Goal: Transaction & Acquisition: Purchase product/service

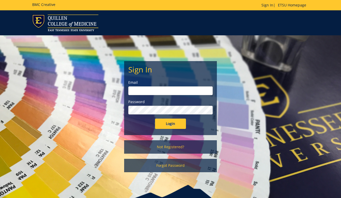
drag, startPoint x: 0, startPoint y: 0, endPoint x: 307, endPoint y: 22, distance: 308.2
click at [307, 22] on div at bounding box center [170, 22] width 341 height 17
type input "tilsonh@etsu.edu"
click at [171, 124] on input "Login" at bounding box center [170, 124] width 31 height 10
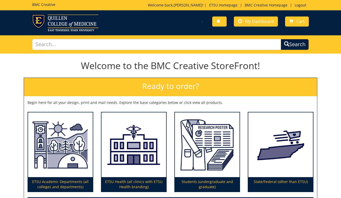
click at [316, 66] on h1 "Welcome to the BMC Creative StoreFront!" at bounding box center [171, 66] width 294 height 10
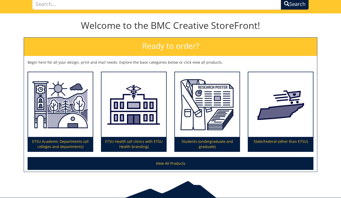
scroll to position [44, 0]
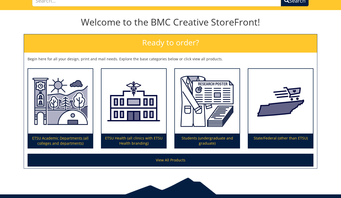
click at [60, 138] on p "ETSU Academic Departments (all colleges and departments)" at bounding box center [60, 140] width 65 height 14
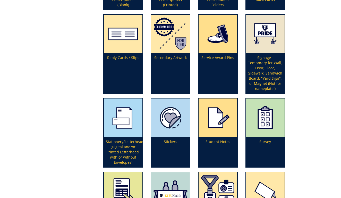
scroll to position [1284, 0]
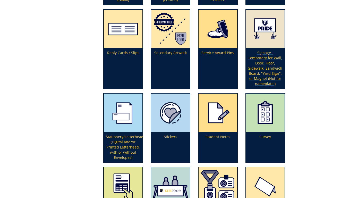
click at [267, 69] on p "Signage - Temporary for Wall, Door, Floor, Sidewalk, Sandwich Board, "Yard Sign…" at bounding box center [265, 68] width 39 height 40
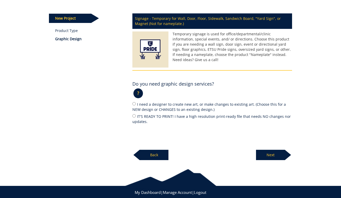
scroll to position [66, 0]
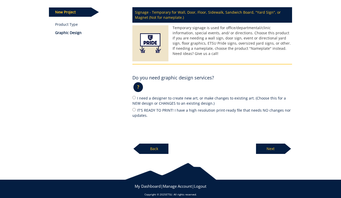
click at [134, 98] on input "I need a designer to create new art, or make changes to existing art. (Choose t…" at bounding box center [133, 97] width 3 height 3
radio input "true"
click at [274, 146] on p "Next" at bounding box center [270, 149] width 29 height 10
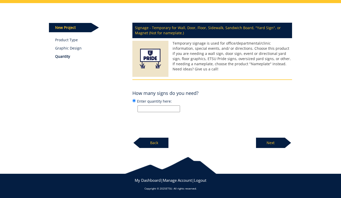
click at [172, 109] on input "Enter quantity here:" at bounding box center [159, 108] width 43 height 7
type input "1"
click at [269, 145] on p "Next" at bounding box center [270, 143] width 29 height 10
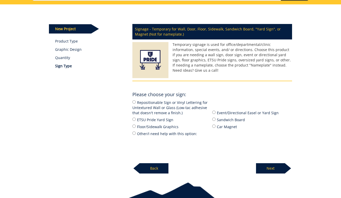
click at [214, 118] on input "Sandwich Board" at bounding box center [213, 119] width 3 height 3
radio input "true"
click at [272, 166] on p "Next" at bounding box center [270, 168] width 29 height 10
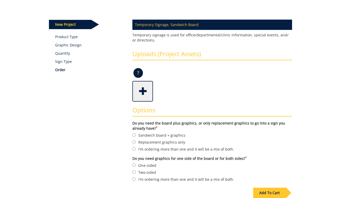
scroll to position [57, 0]
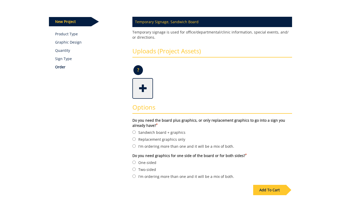
click at [135, 132] on input "Sandwich board + graphics" at bounding box center [133, 131] width 3 height 3
radio input "true"
click at [134, 167] on input "Two-sided" at bounding box center [133, 168] width 3 height 3
radio input "true"
click at [269, 185] on div "Add To Cart" at bounding box center [269, 190] width 33 height 10
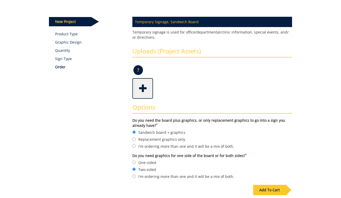
scroll to position [40, 0]
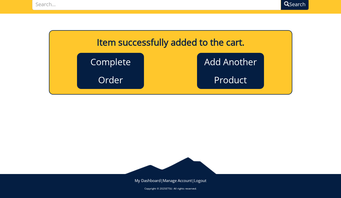
click at [103, 61] on link "Complete Order" at bounding box center [110, 71] width 67 height 36
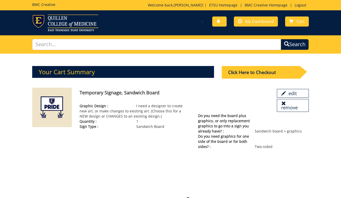
click at [243, 72] on div "Click Here to Checkout" at bounding box center [261, 72] width 78 height 13
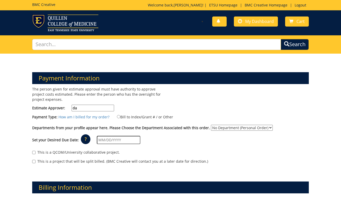
type input "d"
type input "c"
type input "[EMAIL_ADDRESS][DOMAIN_NAME]"
select select "171"
click at [120, 141] on input "text" at bounding box center [119, 140] width 44 height 8
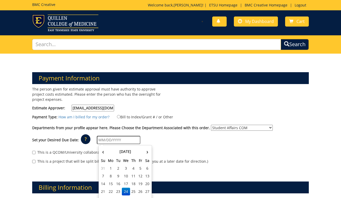
click at [183, 97] on div "The person given for estimate approval must have authority to approve project c…" at bounding box center [170, 128] width 284 height 82
click at [113, 140] on input "text" at bounding box center [119, 140] width 44 height 8
click at [148, 153] on th "›" at bounding box center [147, 151] width 7 height 10
click at [139, 170] on td "3" at bounding box center [140, 168] width 7 height 8
type input "10/03/2025"
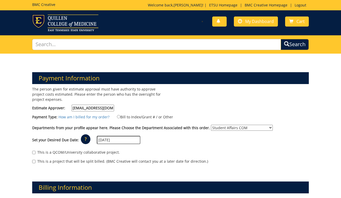
click at [291, 141] on div "Set your Desired Due Date: ? × How long will my project take to finish? : Pleas…" at bounding box center [170, 140] width 284 height 14
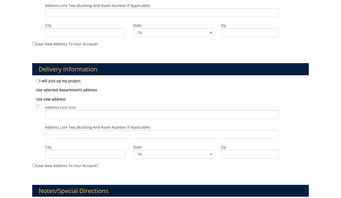
scroll to position [227, 0]
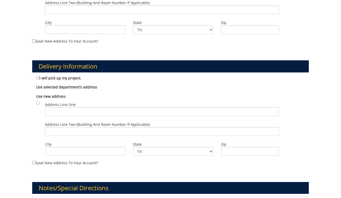
click at [38, 78] on input "I will pick up my project." at bounding box center [37, 77] width 3 height 3
radio input "true"
type input "Room 1.05b - Heather's Office"
type input "Johnson City"
click at [35, 161] on input "Save new address to your account?" at bounding box center [33, 162] width 3 height 3
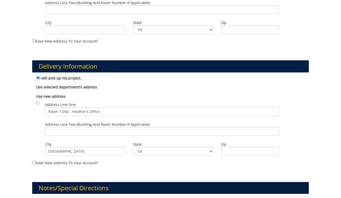
checkbox input "true"
click at [305, 121] on div "Use new address Address Line One Room 1.05b - Heather's Office Address Line Two…" at bounding box center [170, 125] width 276 height 69
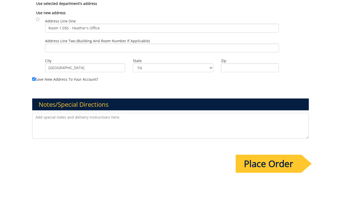
scroll to position [311, 0]
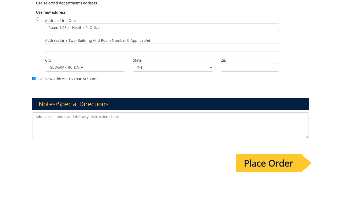
click at [59, 124] on textarea at bounding box center [170, 125] width 276 height 26
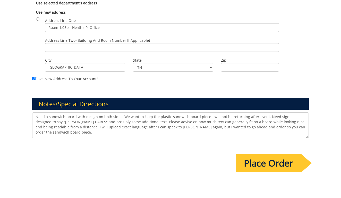
drag, startPoint x: 297, startPoint y: 125, endPoint x: 160, endPoint y: 127, distance: 137.6
click at [160, 127] on textarea "Need a sandwich board with design on both sides. We want to keep the plastic sa…" at bounding box center [170, 125] width 276 height 26
type textarea "Need a sandwich board with design on both sides. We want to keep the plastic sa…"
click at [272, 161] on input "Place Order" at bounding box center [269, 163] width 66 height 18
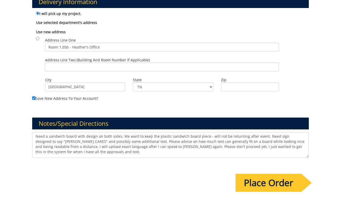
scroll to position [0, 0]
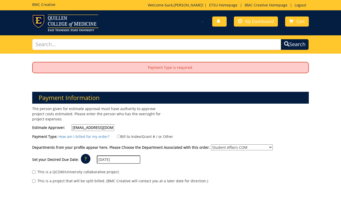
click at [117, 137] on input "Bill to Index/Grant # / or Other" at bounding box center [118, 136] width 3 height 3
radio input "true"
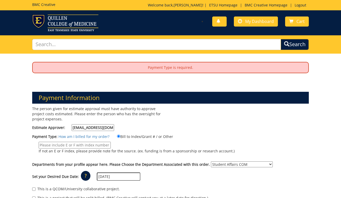
click at [86, 146] on input "If not an E or F index, please provide note for the source. (ex. funding is fro…" at bounding box center [75, 145] width 72 height 7
type input "will provide later"
click at [260, 136] on div "Payment Type: How am I billed for my order? Bill to Index/Grant # / or Other wi…" at bounding box center [170, 145] width 284 height 25
click at [274, 125] on div "The person given for estimate approval must have authority to approve project c…" at bounding box center [170, 155] width 284 height 99
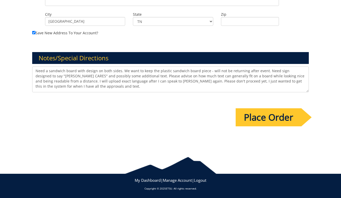
scroll to position [392, 0]
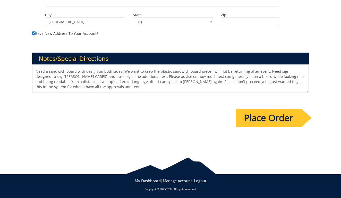
click at [267, 122] on input "Place Order" at bounding box center [269, 118] width 66 height 18
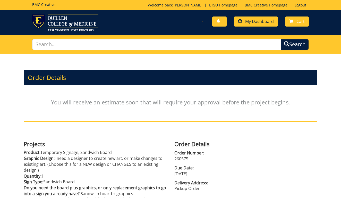
click at [253, 25] on link "My Dashboard" at bounding box center [256, 21] width 44 height 10
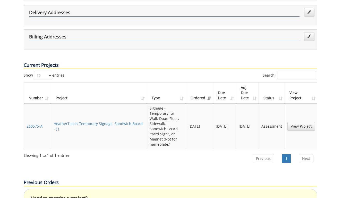
scroll to position [136, 0]
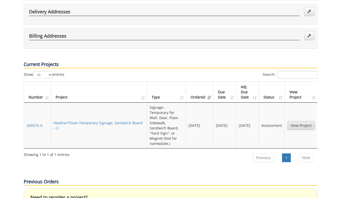
click at [310, 121] on link "View Project" at bounding box center [302, 125] width 28 height 9
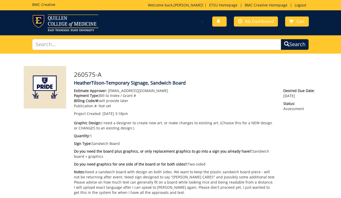
click at [260, 88] on p "Estimate Approver: [EMAIL_ADDRESS][DOMAIN_NAME]" at bounding box center [175, 90] width 202 height 5
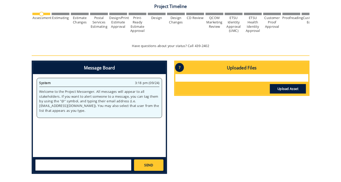
scroll to position [196, 0]
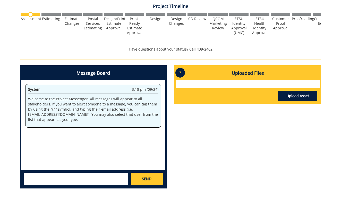
click at [82, 181] on textarea at bounding box center [76, 179] width 104 height 12
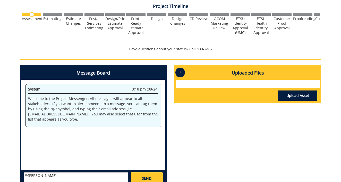
drag, startPoint x: 331, startPoint y: 198, endPoint x: 300, endPoint y: 122, distance: 81.3
click at [300, 122] on div "Message Board System 3:18 pm (09/24) Welcome to the Project Messenger. All mess…" at bounding box center [170, 128] width 309 height 127
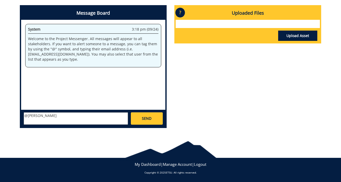
scroll to position [258, 0]
drag, startPoint x: 300, startPoint y: 122, endPoint x: 96, endPoint y: 115, distance: 204.2
click at [96, 115] on textarea "@Rebecca" at bounding box center [76, 119] width 104 height 12
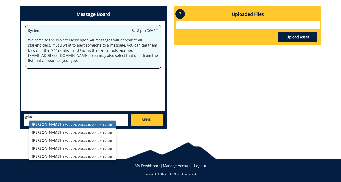
click at [73, 140] on small "lucasrf@etsu.edu" at bounding box center [87, 141] width 51 height 4
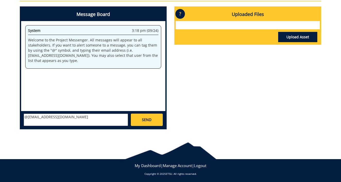
click at [246, 23] on div at bounding box center [248, 25] width 144 height 8
click at [309, 36] on link "Upload Asset" at bounding box center [297, 37] width 39 height 10
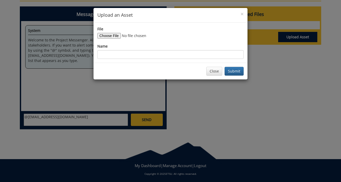
click at [212, 71] on button "Close" at bounding box center [214, 71] width 16 height 9
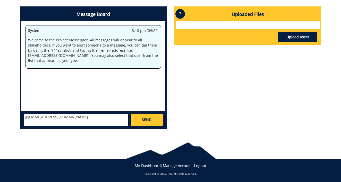
click at [71, 115] on textarea "@lucasrf@etsu.edu" at bounding box center [76, 120] width 104 height 12
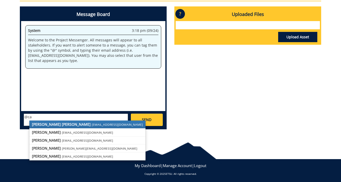
click at [64, 125] on strong "Taylor C. Campbell" at bounding box center [61, 124] width 59 height 5
type textarea "@campbelltc@etsu.edu"
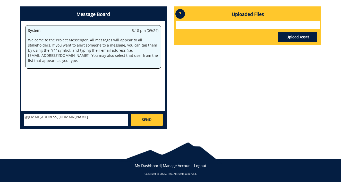
drag, startPoint x: 64, startPoint y: 125, endPoint x: 8, endPoint y: 112, distance: 57.3
drag, startPoint x: 8, startPoint y: 112, endPoint x: 196, endPoint y: 91, distance: 189.6
click at [196, 91] on div "Message Board System 3:18 pm (09/24) Welcome to the Project Messenger. All mess…" at bounding box center [170, 69] width 309 height 127
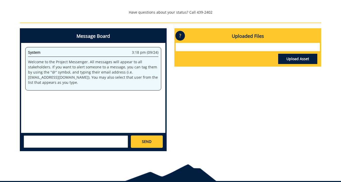
scroll to position [233, 0]
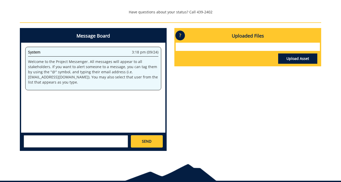
click at [283, 63] on div "Upload Asset" at bounding box center [248, 58] width 144 height 14
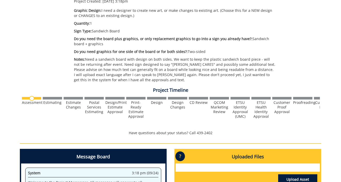
scroll to position [114, 0]
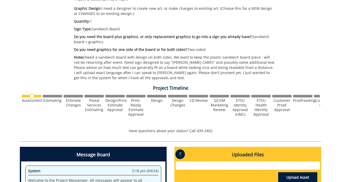
click at [287, 72] on div "Estimate Approver: tilsonh@etsu.edu Payment Type: Bill to Index / Grant # Billi…" at bounding box center [195, 29] width 251 height 110
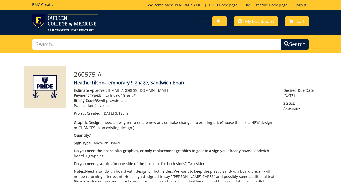
scroll to position [0, 0]
click at [253, 4] on link "BMC Creative Homepage" at bounding box center [266, 5] width 48 height 5
click at [224, 88] on p "Estimate Approver: tilsonh@etsu.edu" at bounding box center [175, 90] width 202 height 5
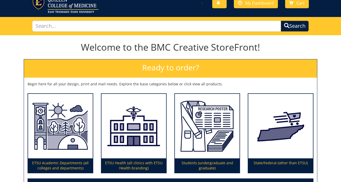
scroll to position [19, 0]
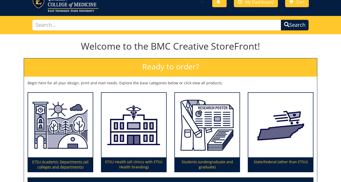
click at [66, 133] on img at bounding box center [60, 125] width 65 height 65
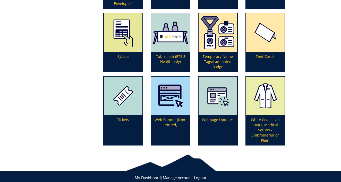
scroll to position [1445, 0]
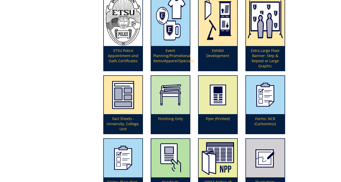
scroll to position [0, 0]
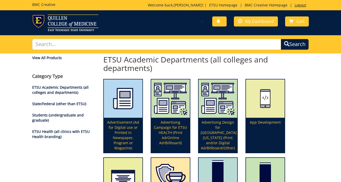
click at [304, 7] on link "Logout" at bounding box center [300, 5] width 17 height 5
